Goal: Information Seeking & Learning: Learn about a topic

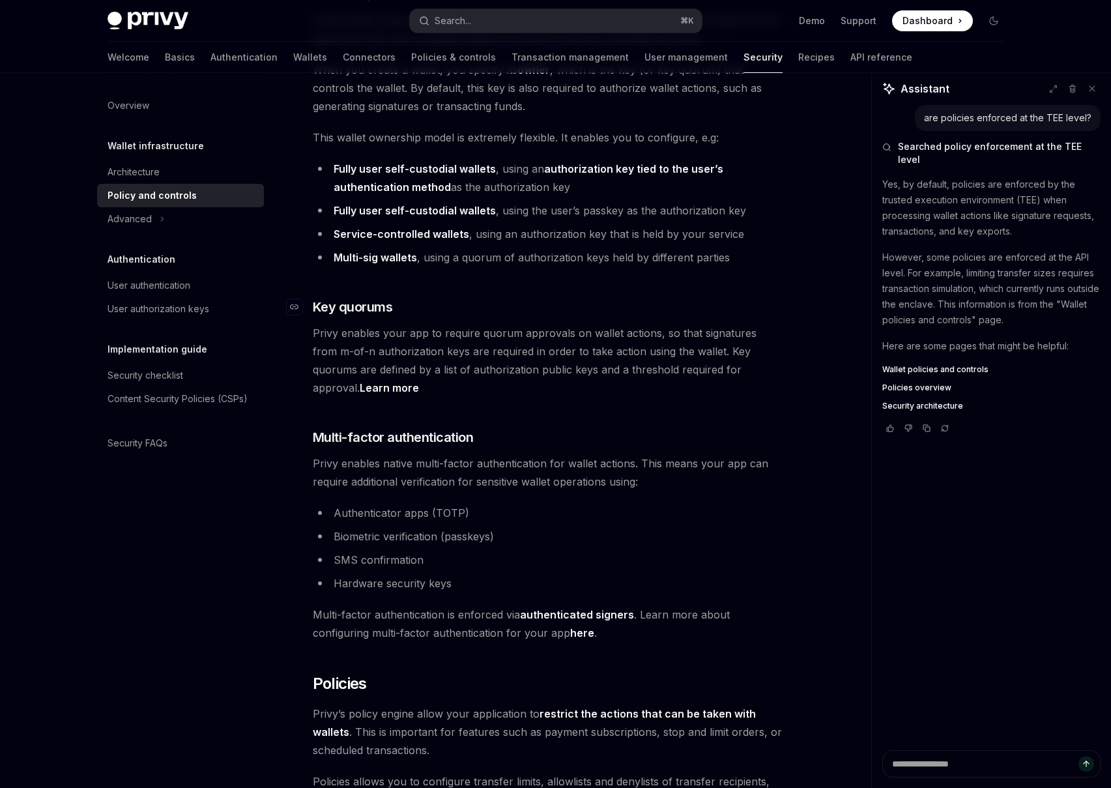
scroll to position [599, 0]
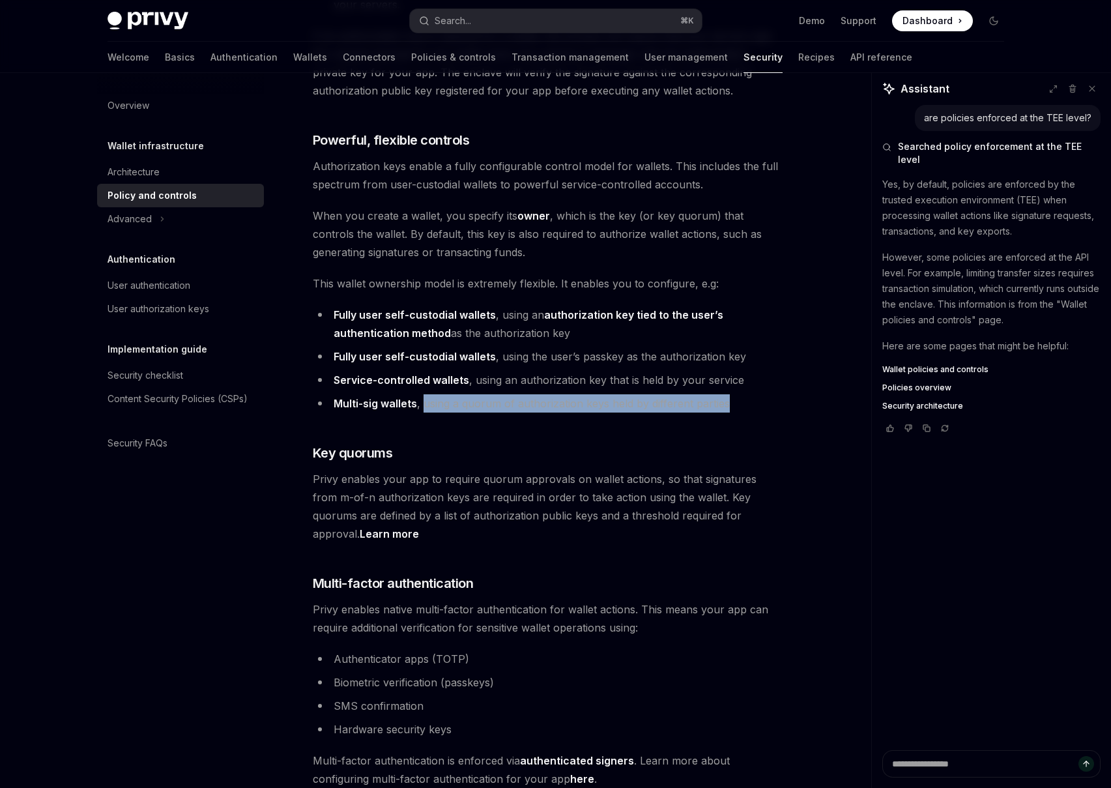
drag, startPoint x: 425, startPoint y: 387, endPoint x: 757, endPoint y: 392, distance: 332.4
click at [757, 394] on li "Multi-sig wallets , using a quorum of authorization keys held by different part…" at bounding box center [548, 403] width 470 height 18
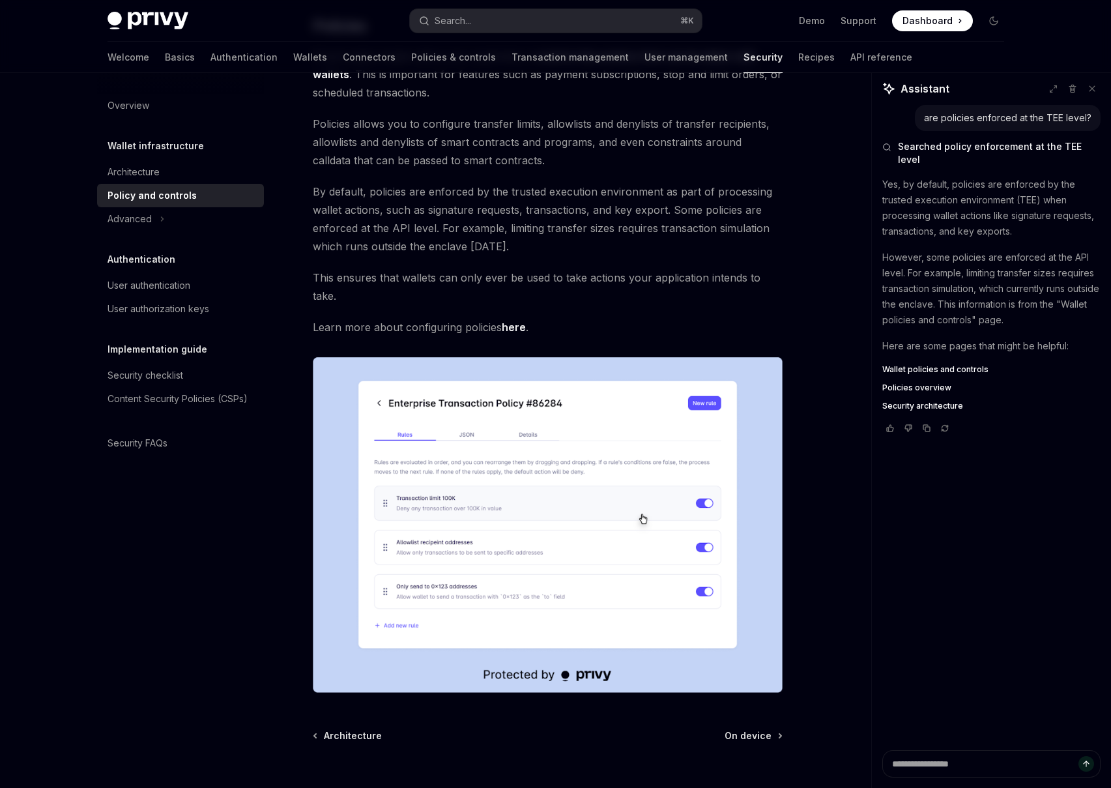
scroll to position [1481, 0]
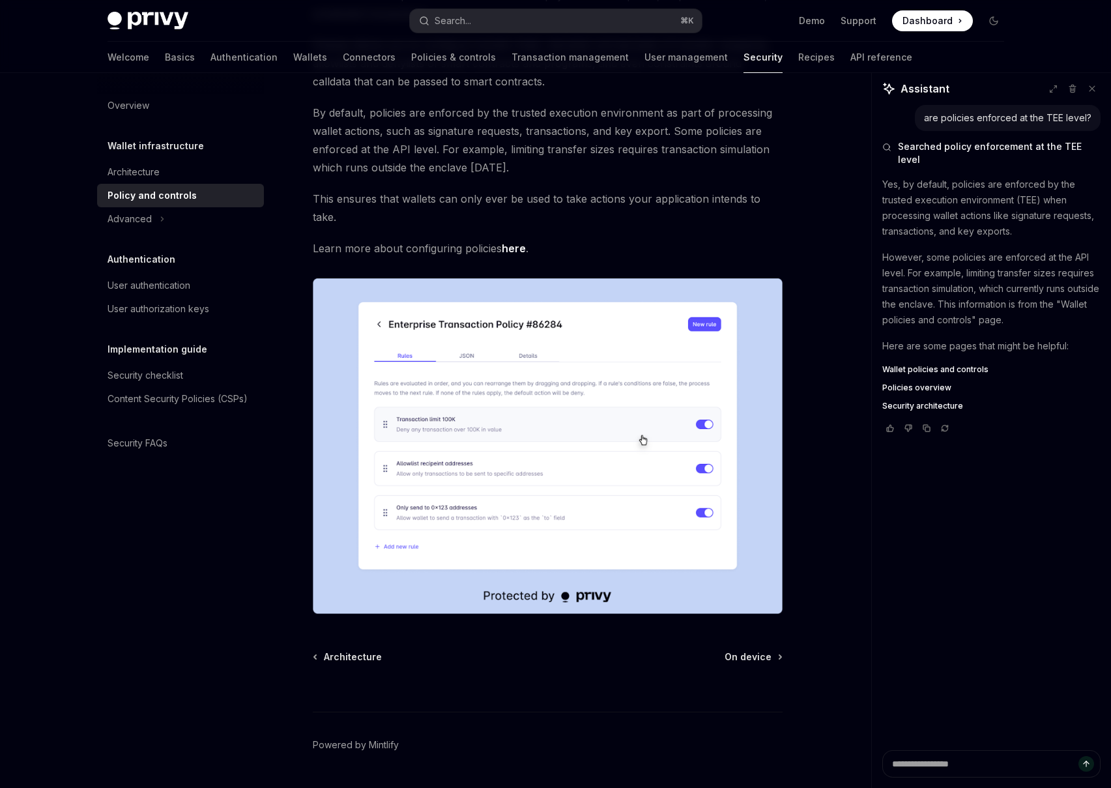
click at [480, 367] on img at bounding box center [548, 446] width 470 height 336
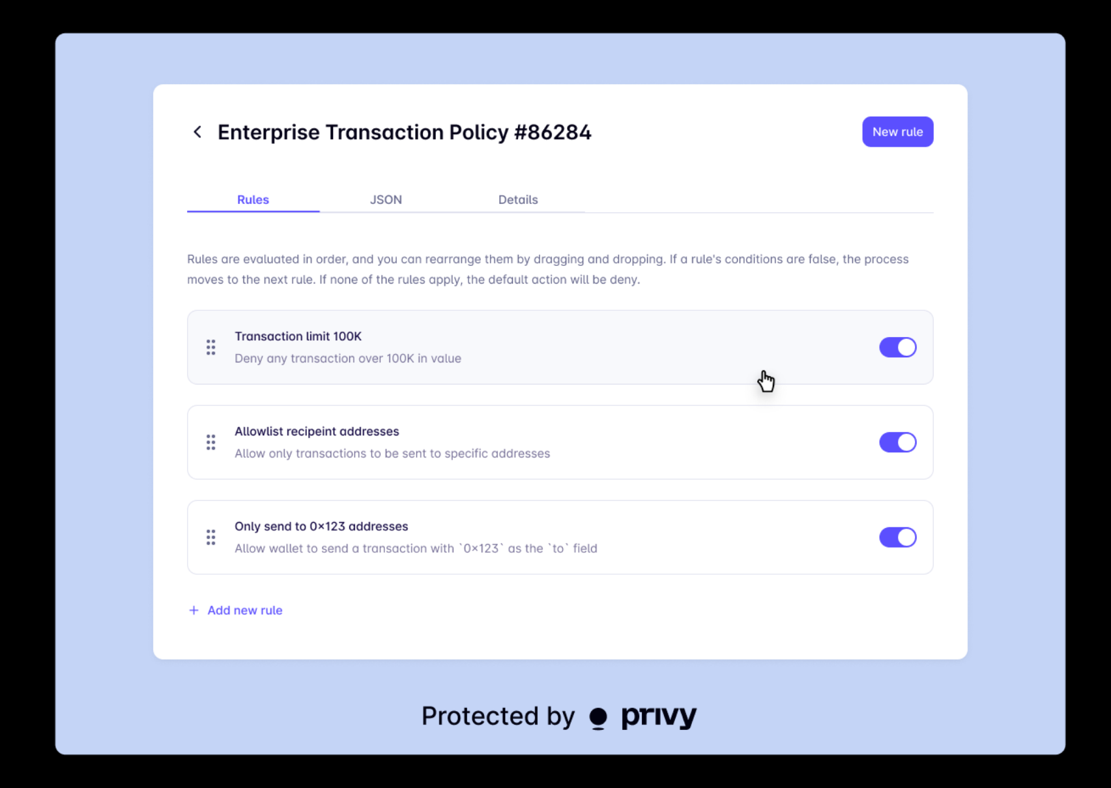
click at [480, 366] on img at bounding box center [561, 394] width 1012 height 723
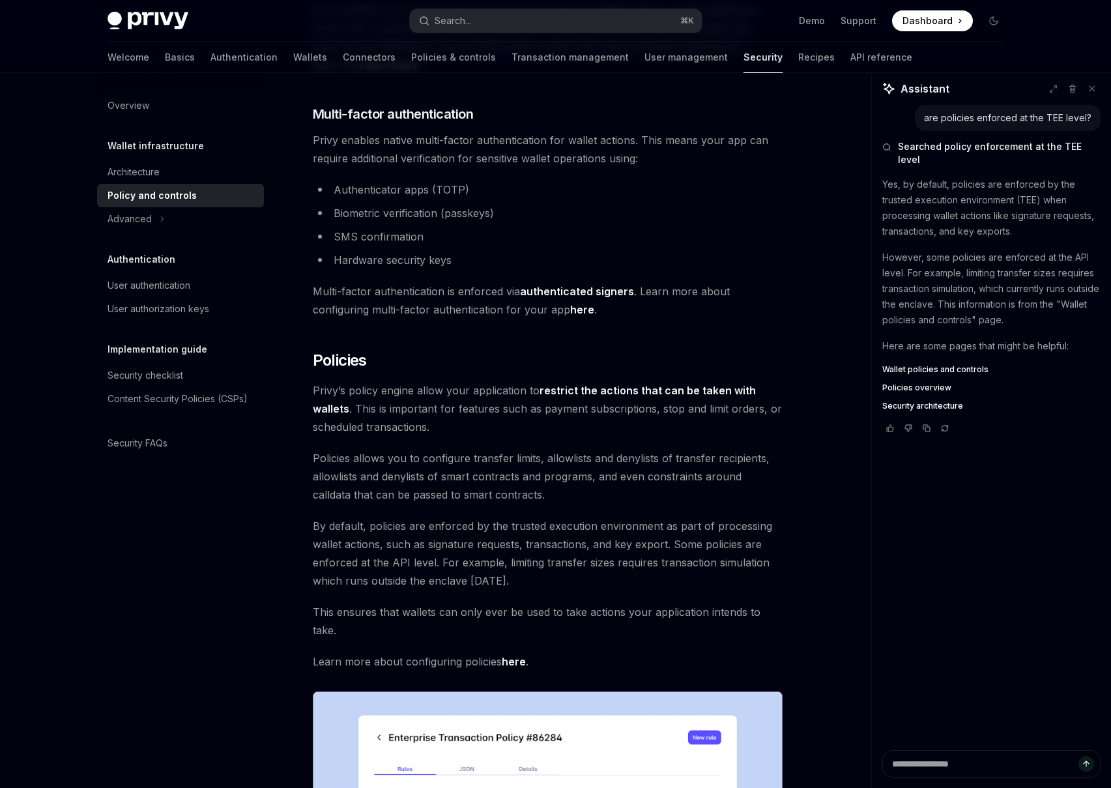
scroll to position [1047, 0]
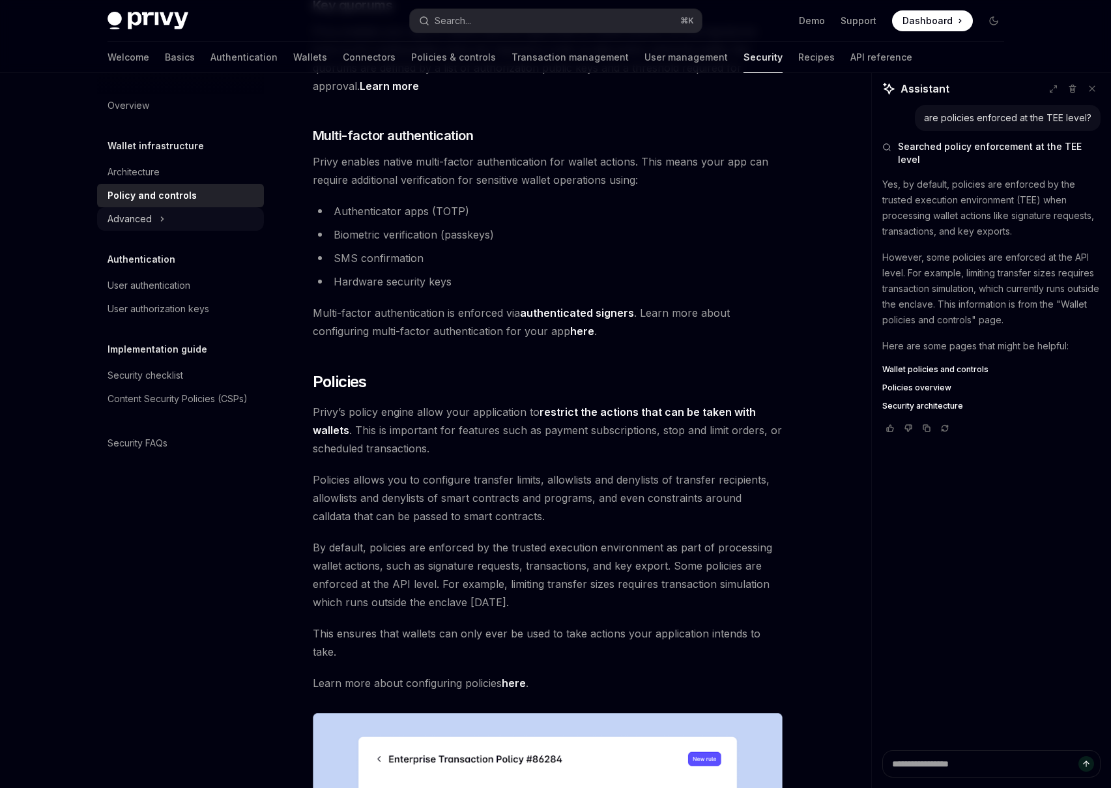
click at [197, 224] on div "Advanced" at bounding box center [180, 218] width 167 height 23
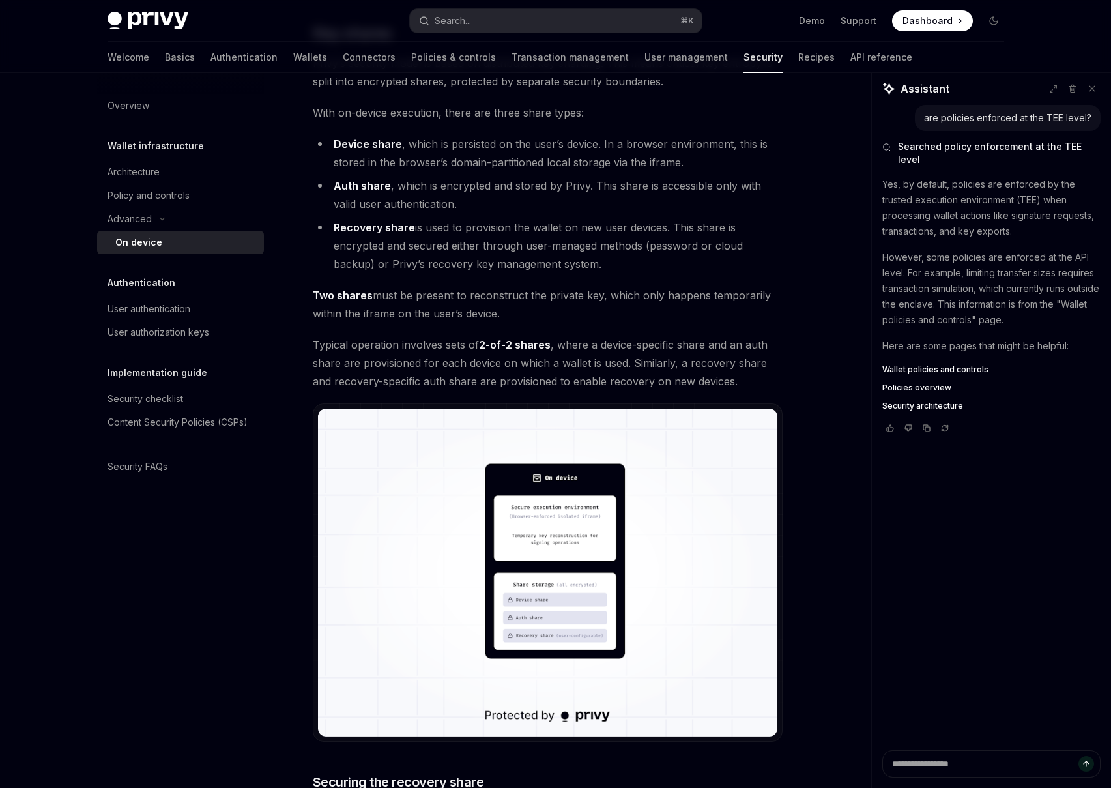
scroll to position [939, 0]
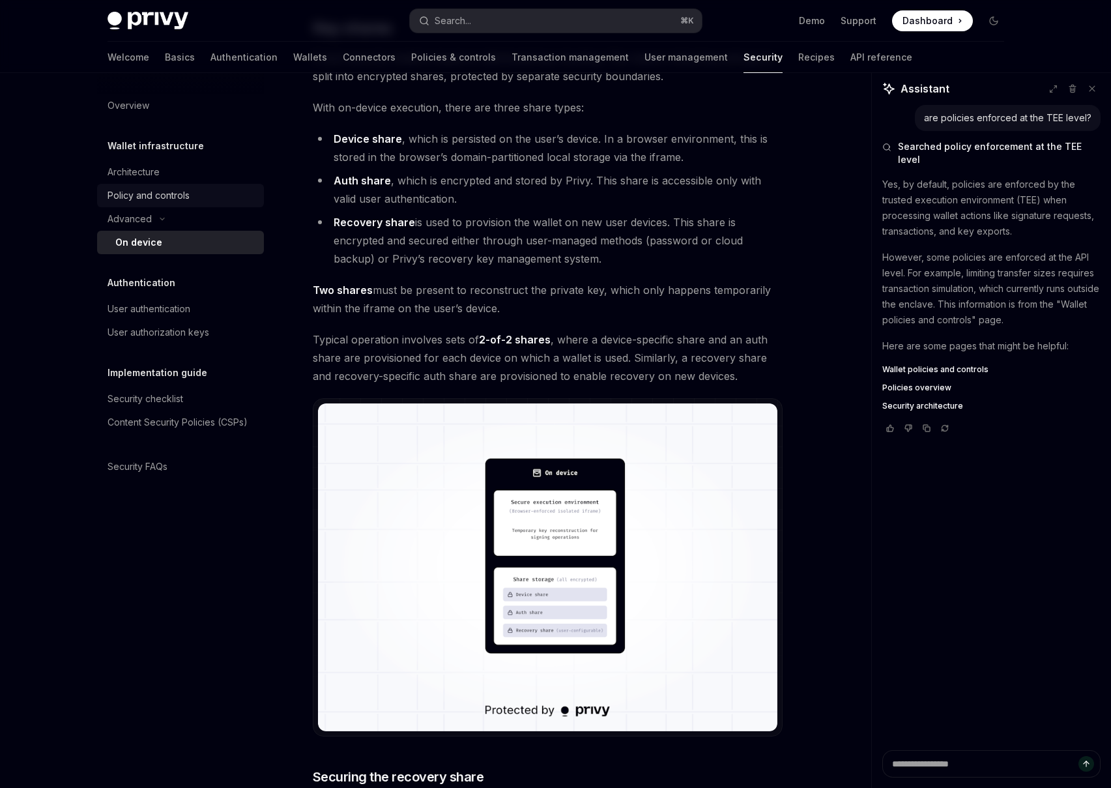
click at [206, 203] on div "Policy and controls" at bounding box center [182, 196] width 149 height 16
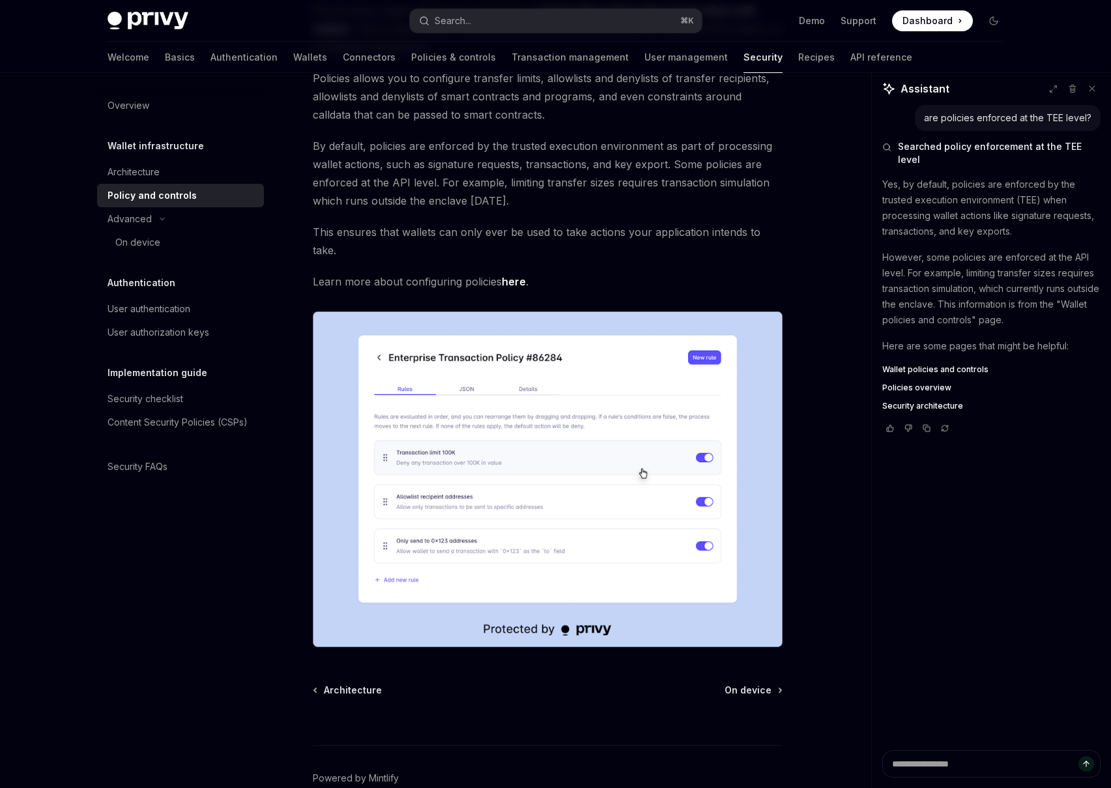
scroll to position [1481, 0]
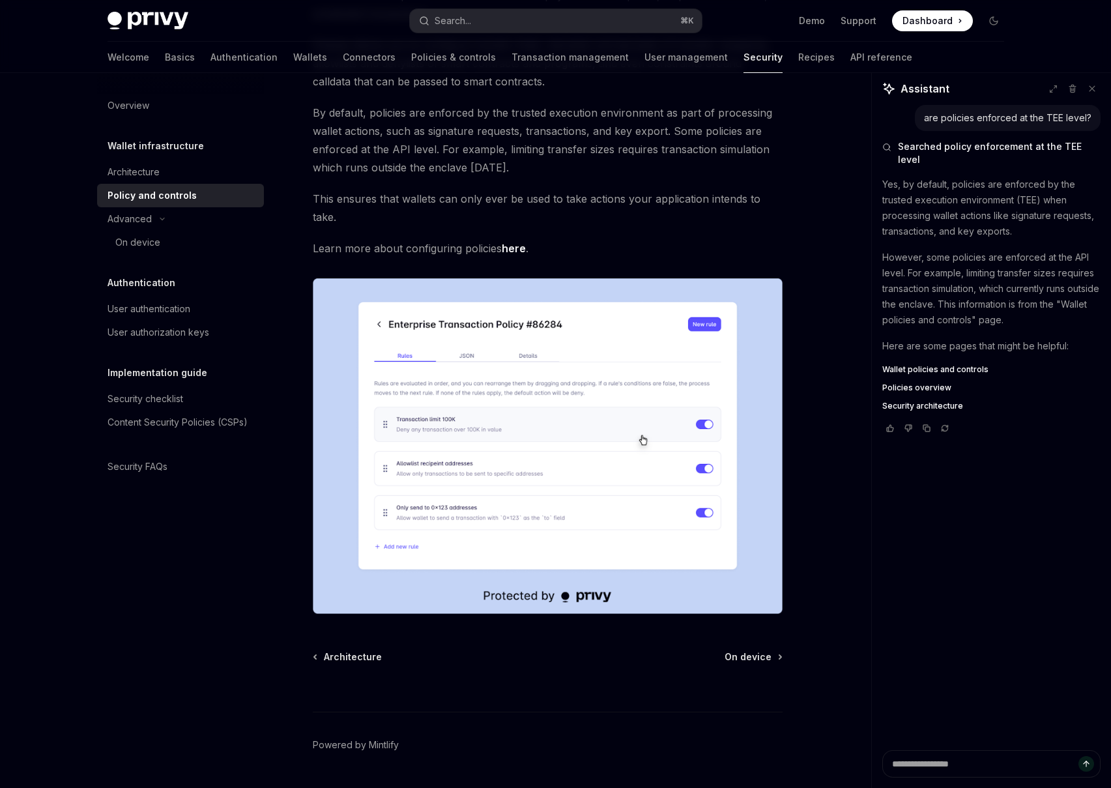
click at [512, 242] on link "here" at bounding box center [514, 249] width 24 height 14
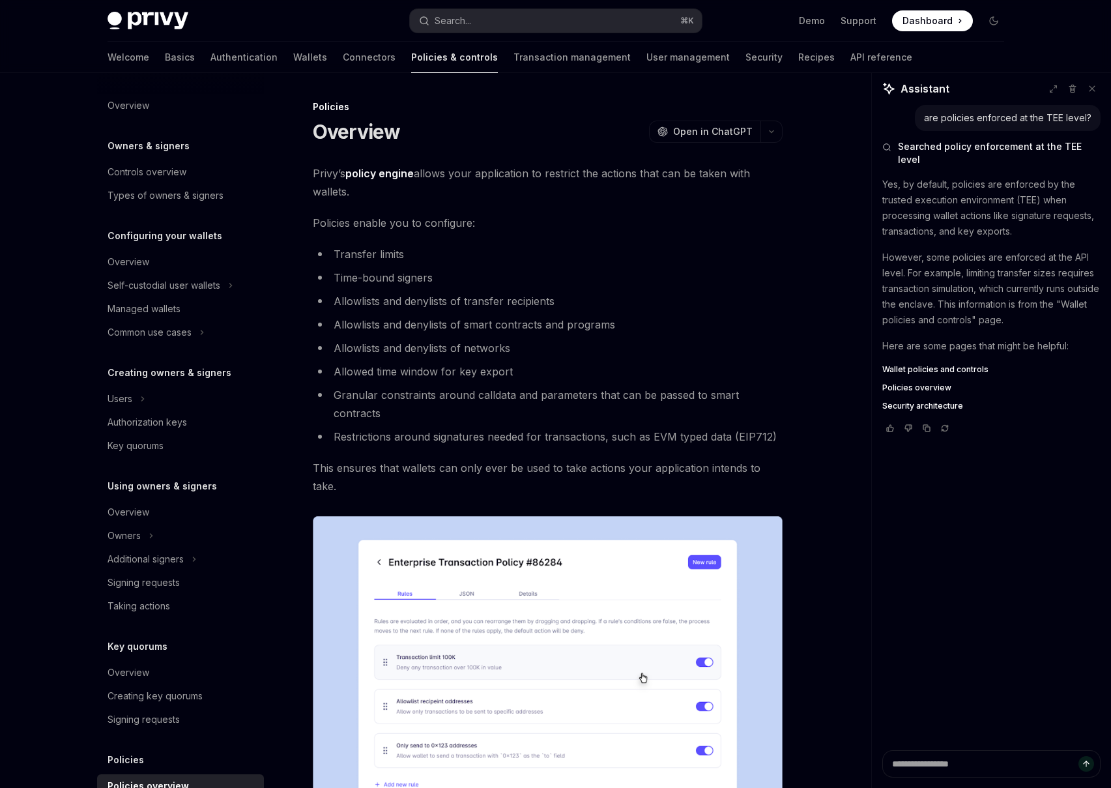
type textarea "*"
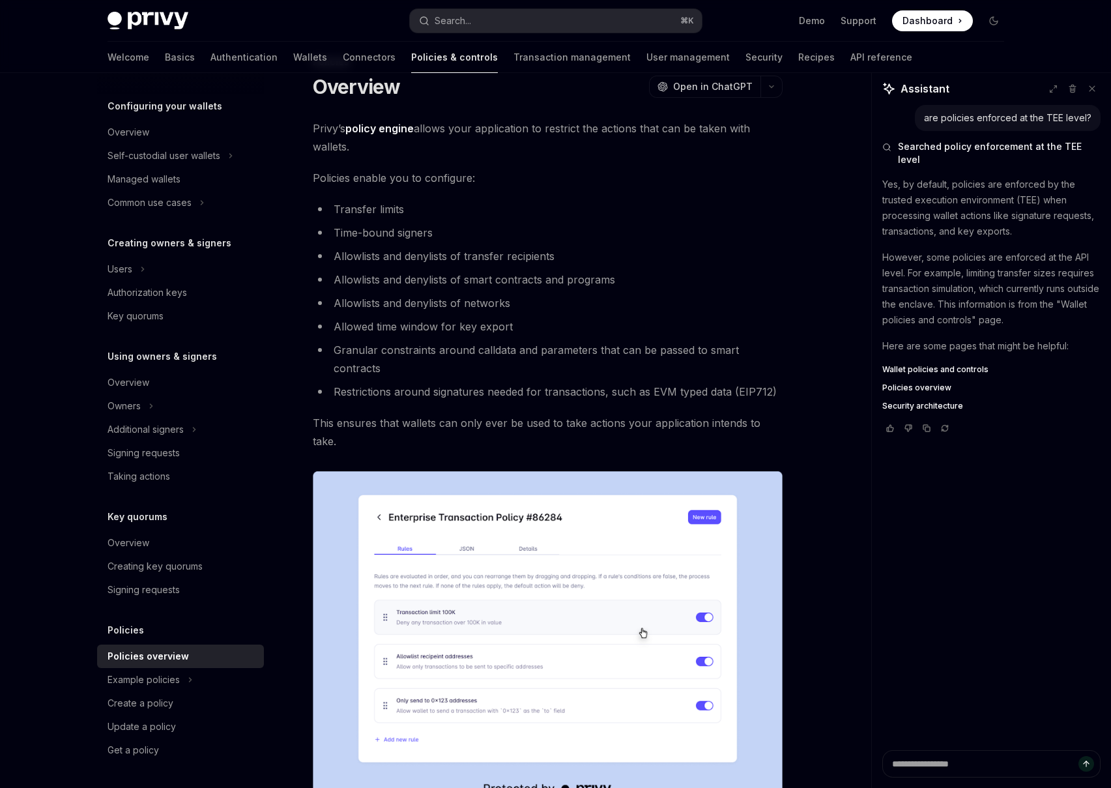
scroll to position [44, 0]
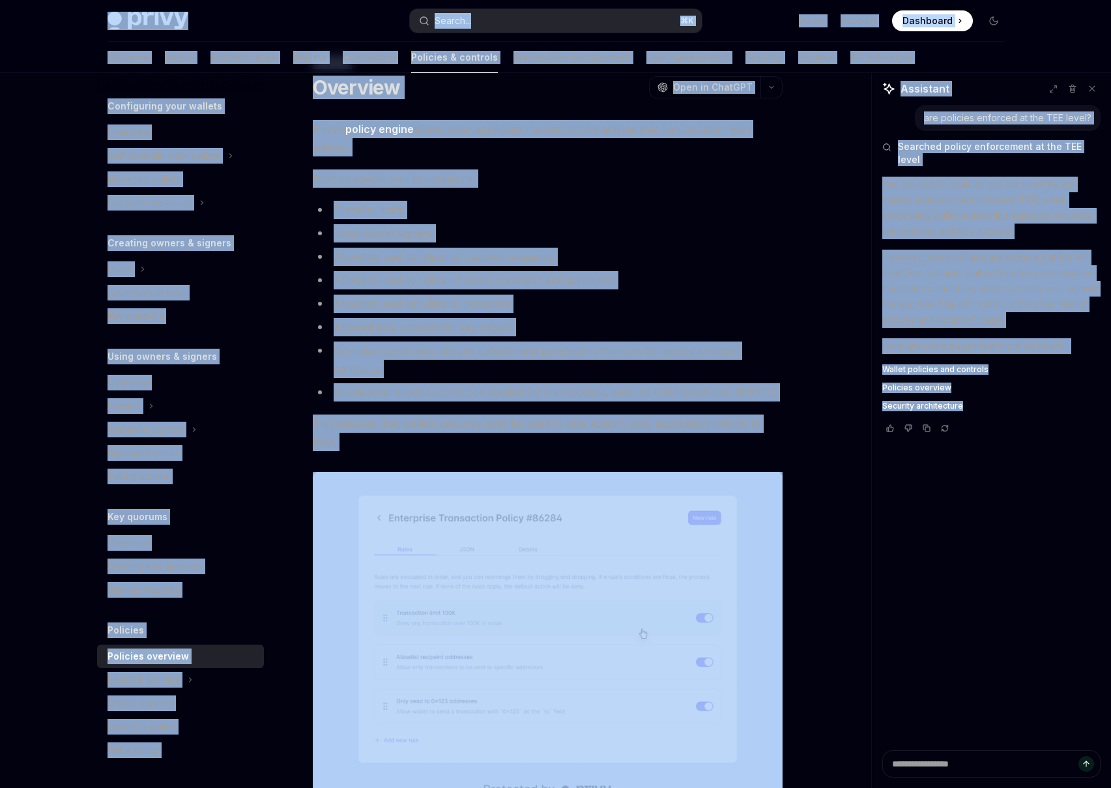
copy div "Lorem Ipsu dolo sita Consec... ⌘ A Elit Seddoei Temporinc Utlaboree Dolore... M…"
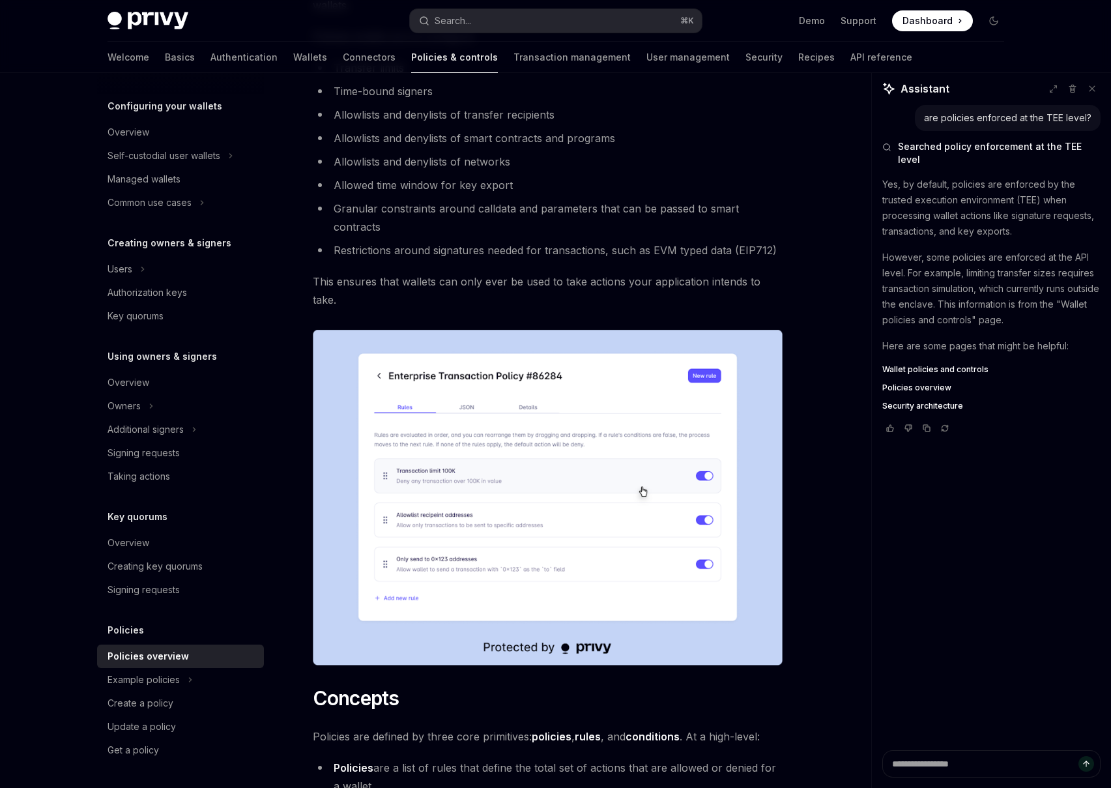
scroll to position [85, 0]
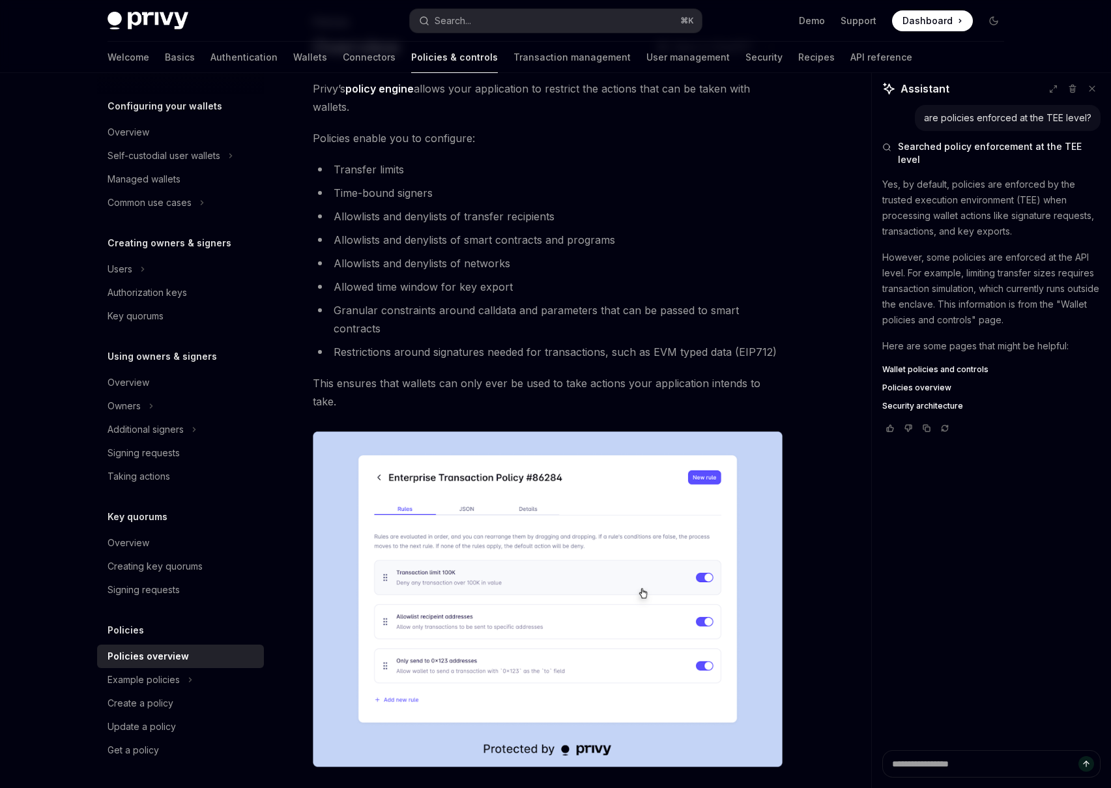
click at [718, 250] on ul "Transfer limits Time-bound signers Allowlists and denylists of transfer recipie…" at bounding box center [548, 260] width 470 height 201
